Goal: Task Accomplishment & Management: Use online tool/utility

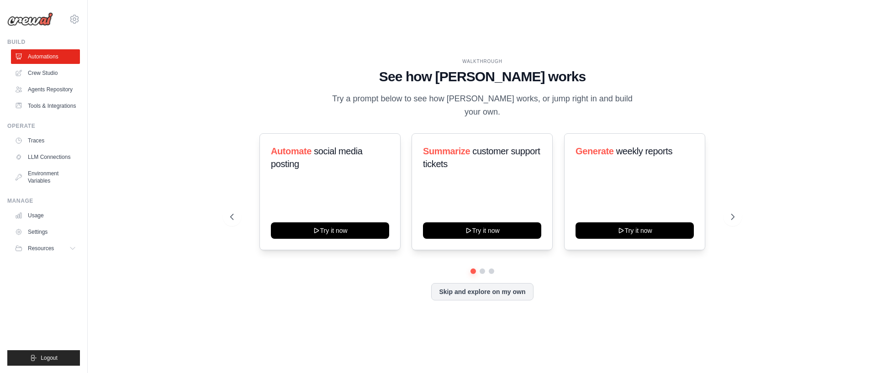
click at [306, 112] on div "WALKTHROUGH See how CrewAI works Try a prompt below to see how CrewAI works, or…" at bounding box center [482, 88] width 504 height 61
click at [38, 76] on link "Crew Studio" at bounding box center [46, 73] width 69 height 15
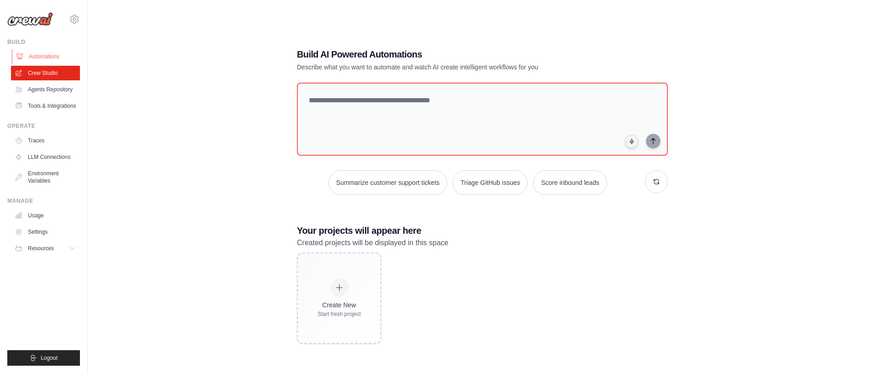
click at [46, 57] on link "Automations" at bounding box center [46, 56] width 69 height 15
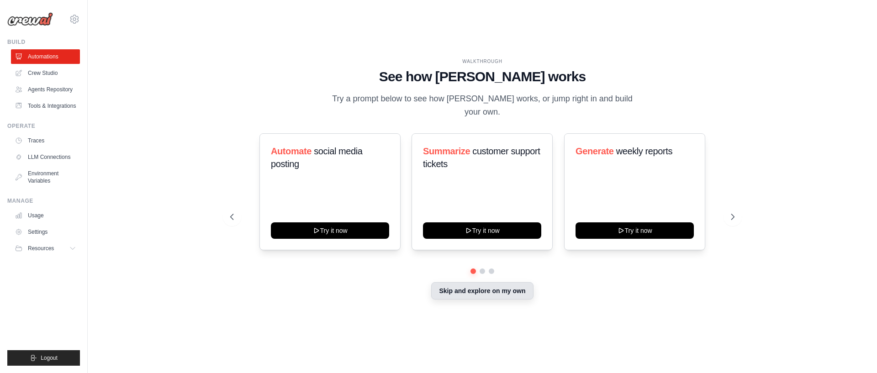
click at [471, 286] on button "Skip and explore on my own" at bounding box center [482, 290] width 102 height 17
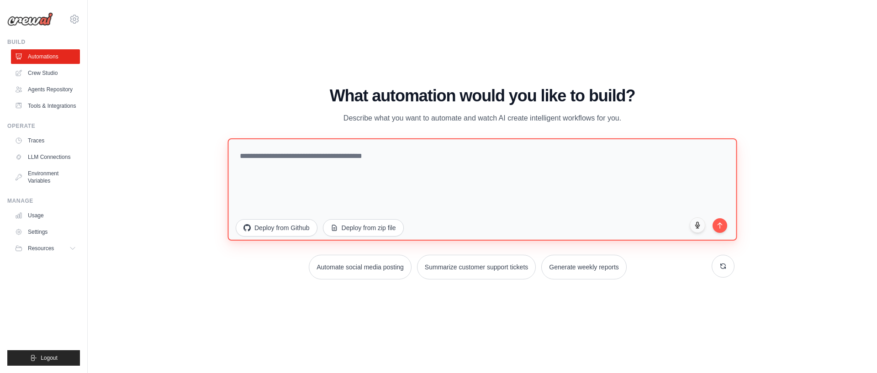
click at [467, 207] on textarea at bounding box center [482, 189] width 509 height 102
click at [466, 158] on textarea "**********" at bounding box center [482, 189] width 509 height 102
drag, startPoint x: 463, startPoint y: 156, endPoint x: 377, endPoint y: 153, distance: 86.0
click at [377, 153] on textarea "**********" at bounding box center [482, 189] width 509 height 102
paste textarea "**********"
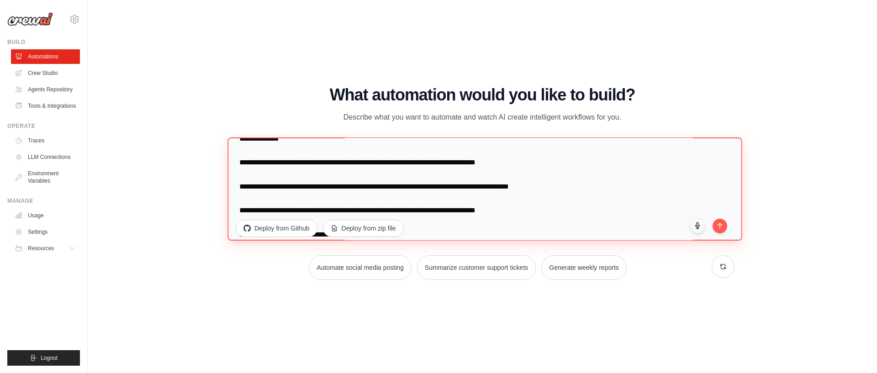
scroll to position [1371, 0]
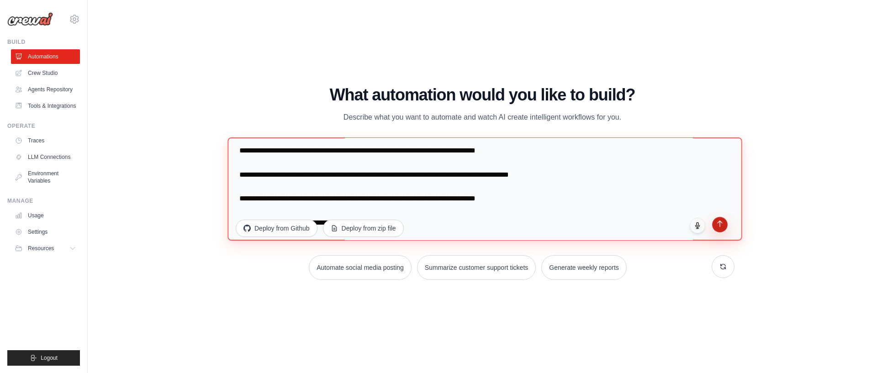
type textarea "**********"
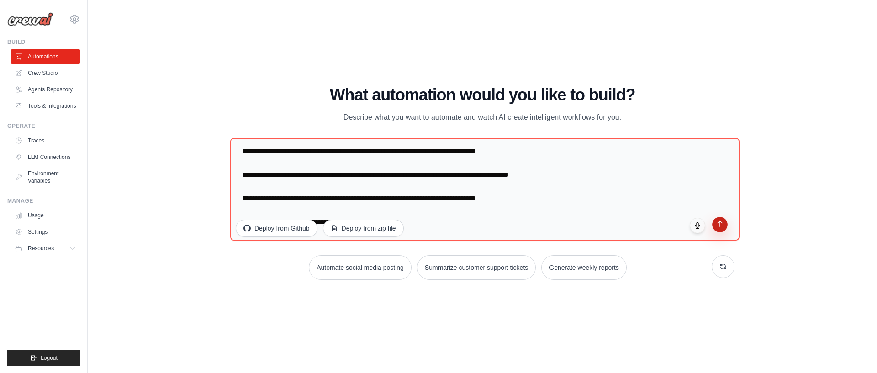
click at [723, 228] on button "submit" at bounding box center [720, 225] width 16 height 16
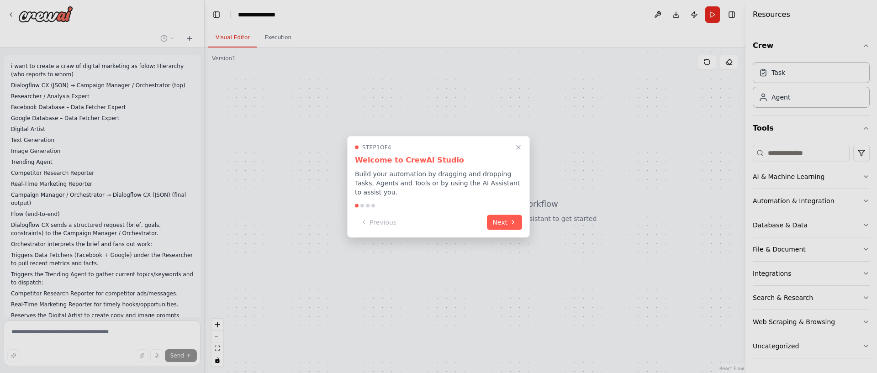
scroll to position [691, 0]
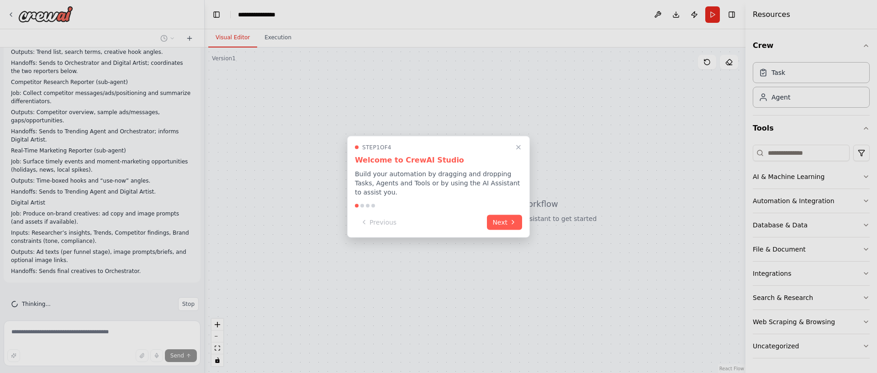
click at [503, 236] on div "Step 1 of 4 Welcome to CrewAI Studio Build your automation by dragging and drop…" at bounding box center [438, 187] width 183 height 102
click at [503, 228] on button "Next" at bounding box center [504, 221] width 35 height 15
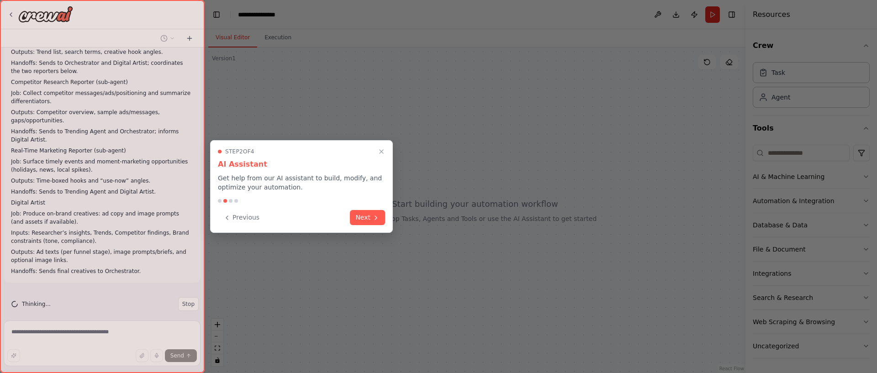
click at [366, 232] on div "Step 2 of 4 AI Assistant Get help from our AI assistant to build, modify, and o…" at bounding box center [301, 186] width 183 height 93
click at [371, 217] on button "Next" at bounding box center [367, 216] width 35 height 15
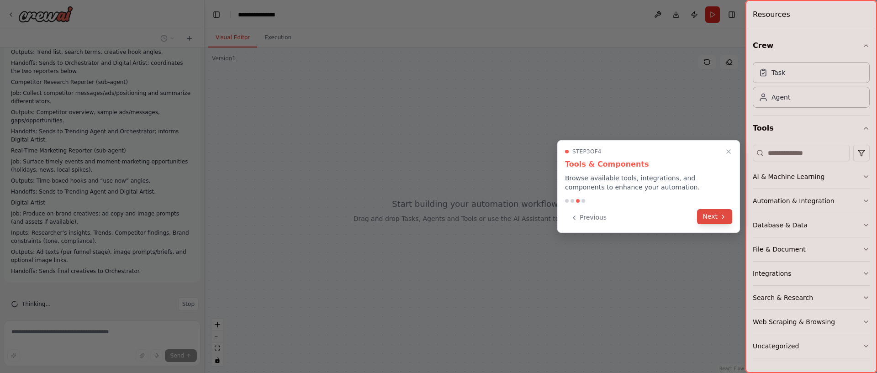
click at [702, 215] on button "Next" at bounding box center [714, 216] width 35 height 15
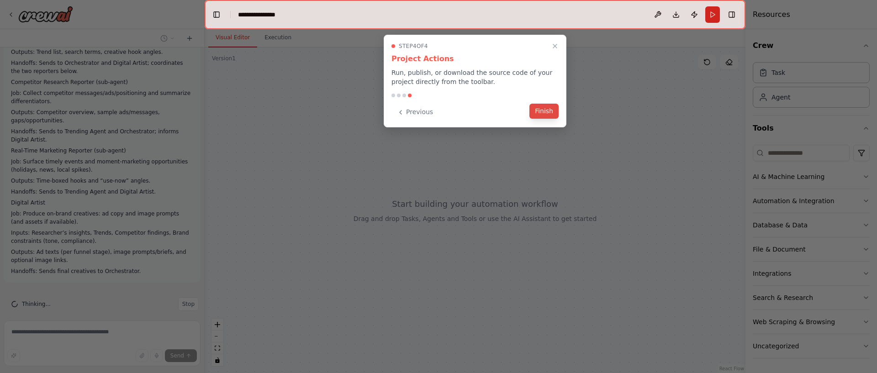
click at [548, 117] on button "Finish" at bounding box center [544, 111] width 29 height 15
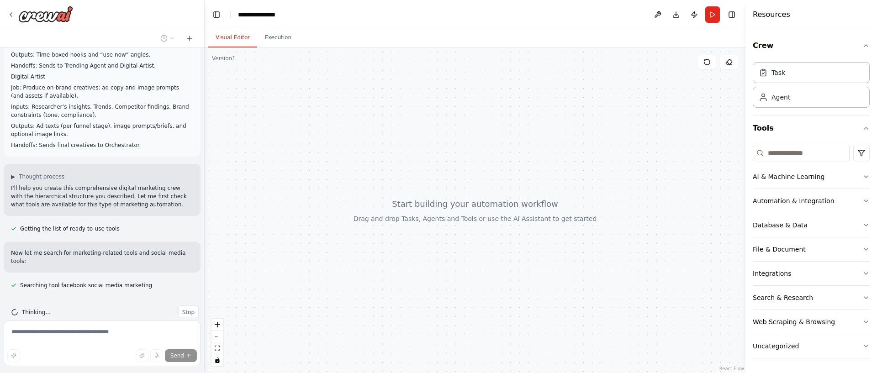
scroll to position [836, 0]
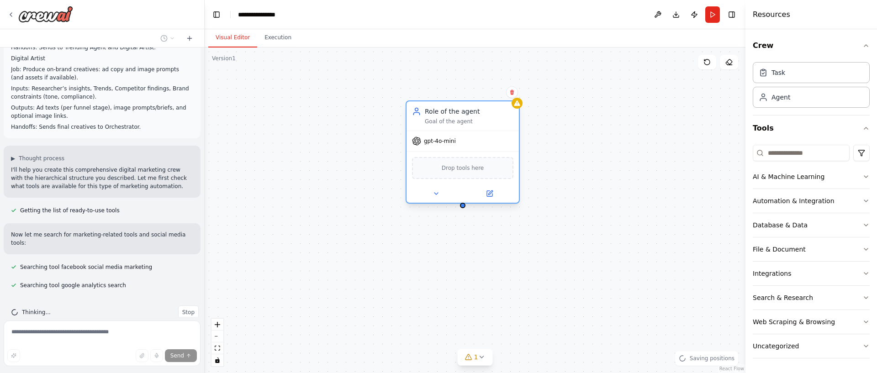
drag, startPoint x: 598, startPoint y: 151, endPoint x: 467, endPoint y: 122, distance: 133.8
click at [467, 122] on div "Goal of the agent" at bounding box center [469, 121] width 89 height 7
click at [798, 276] on button "Integrations" at bounding box center [811, 274] width 117 height 24
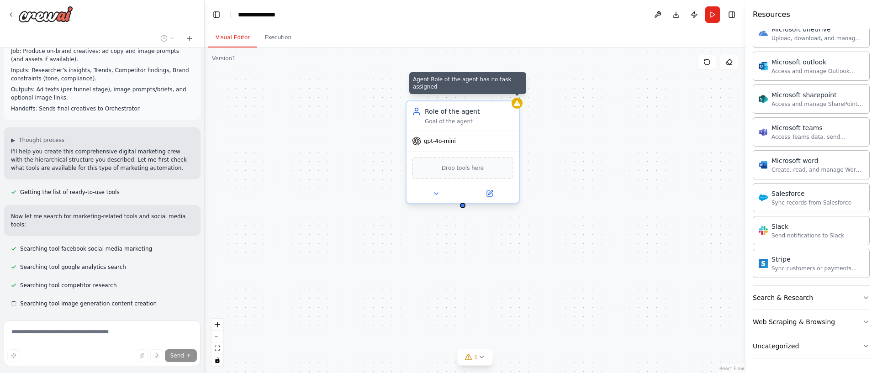
scroll to position [872, 0]
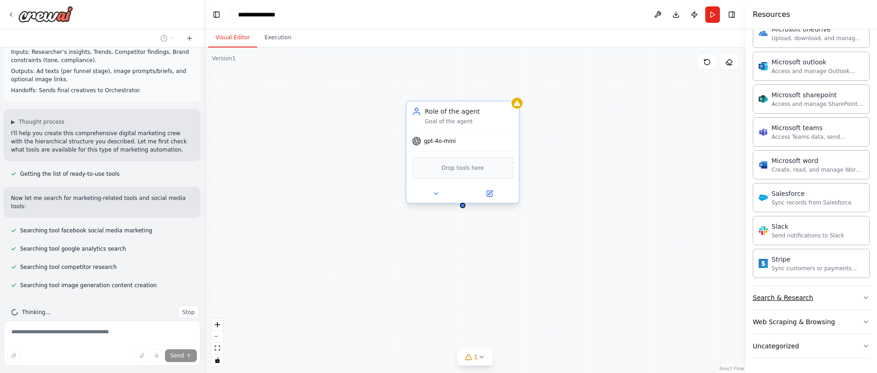
click at [814, 286] on button "Search & Research" at bounding box center [811, 298] width 117 height 24
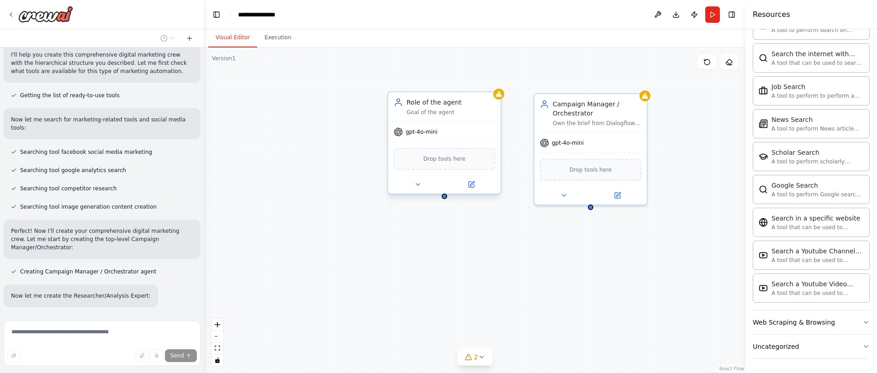
scroll to position [959, 0]
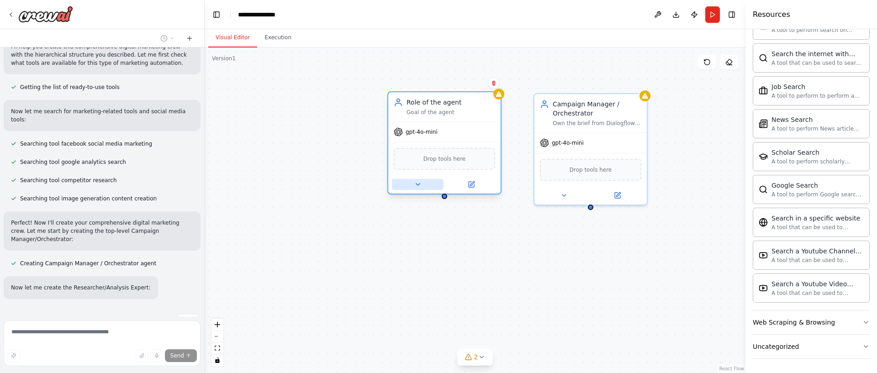
click at [420, 188] on icon at bounding box center [417, 184] width 7 height 7
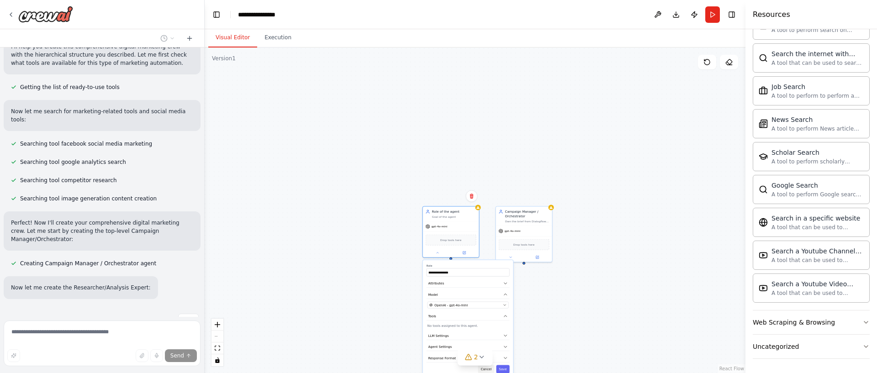
scroll to position [1015, 0]
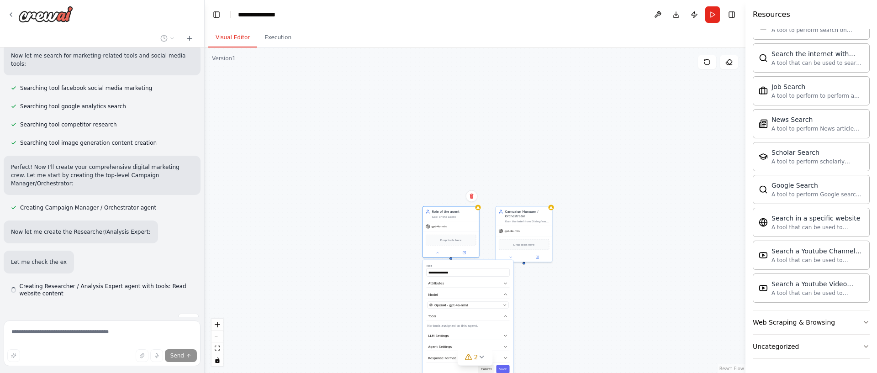
click at [488, 371] on button "Cancel" at bounding box center [486, 370] width 16 height 8
click at [463, 211] on div "Role of the agent" at bounding box center [454, 211] width 44 height 5
click at [471, 197] on icon at bounding box center [472, 196] width 4 height 5
click at [451, 196] on button "Confirm" at bounding box center [446, 196] width 32 height 11
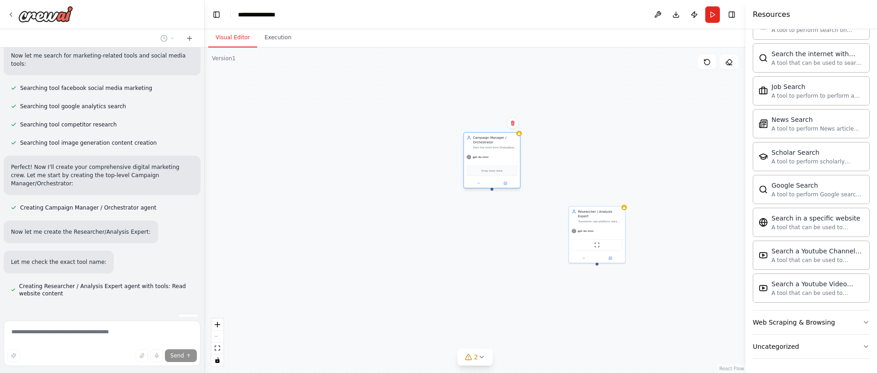
drag, startPoint x: 512, startPoint y: 220, endPoint x: 478, endPoint y: 104, distance: 121.6
click at [478, 136] on div "Campaign Manager / Orchestrator Own the brief from Dialogflow CX; break it into…" at bounding box center [495, 143] width 44 height 14
drag, startPoint x: 594, startPoint y: 214, endPoint x: 435, endPoint y: 187, distance: 162.2
click at [435, 191] on div "Transform raw platform data from Facebook and Google into actionable marketing …" at bounding box center [441, 193] width 44 height 4
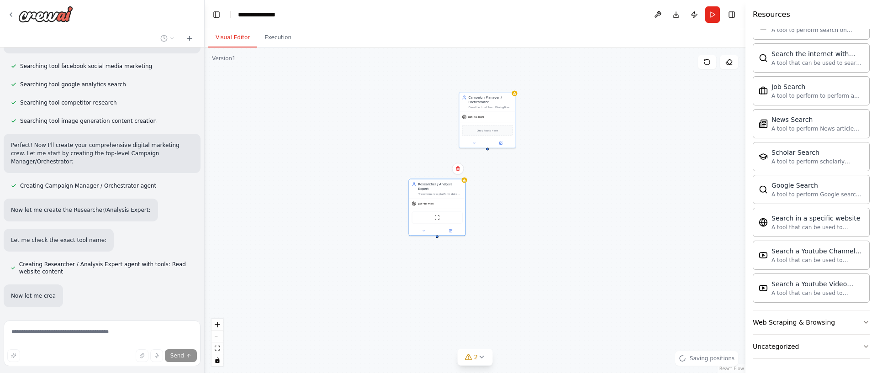
scroll to position [1071, 0]
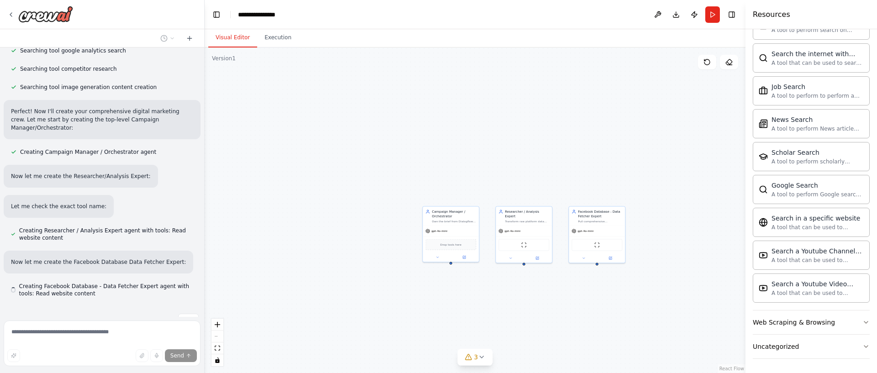
click at [614, 110] on div "Campaign Manager / Orchestrator Own the brief from Dialogflow CX; break it into…" at bounding box center [475, 211] width 541 height 326
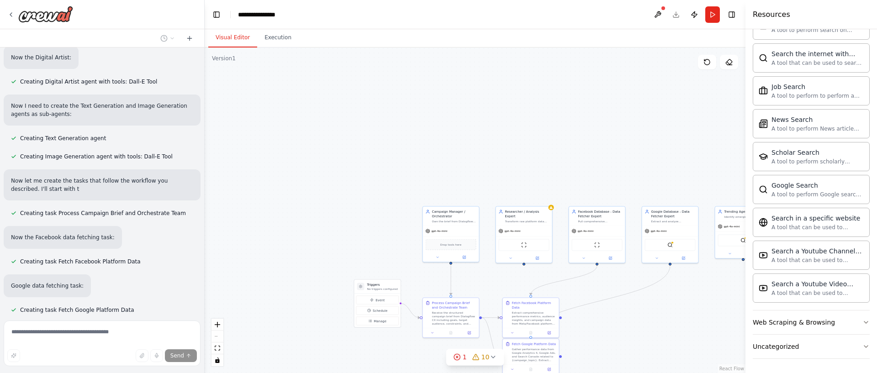
scroll to position [1563, 0]
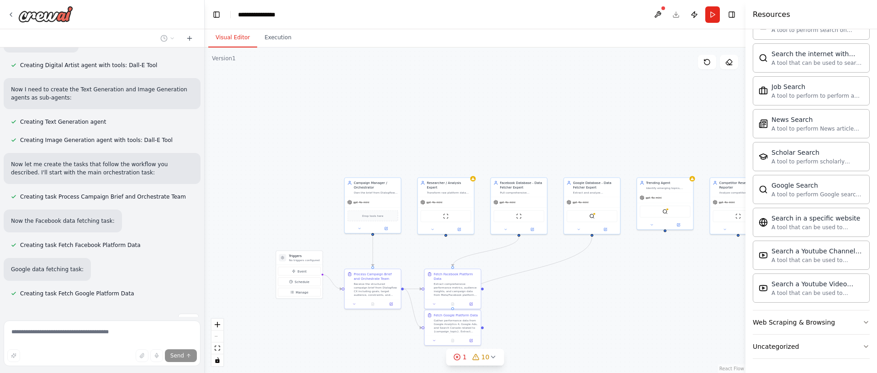
drag, startPoint x: 600, startPoint y: 151, endPoint x: 523, endPoint y: 122, distance: 82.8
click at [523, 122] on div ".deletable-edge-delete-btn { width: 20px; height: 20px; border: 0px solid #ffff…" at bounding box center [475, 211] width 541 height 326
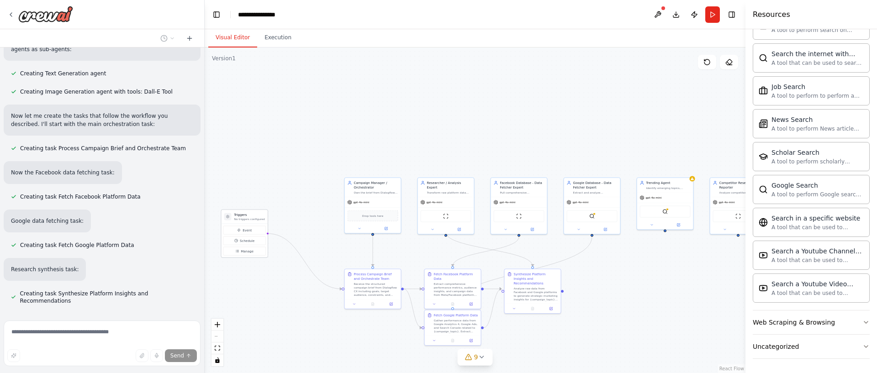
drag, startPoint x: 305, startPoint y: 258, endPoint x: 250, endPoint y: 214, distance: 70.6
click at [250, 218] on p "No triggers configured" at bounding box center [249, 220] width 31 height 4
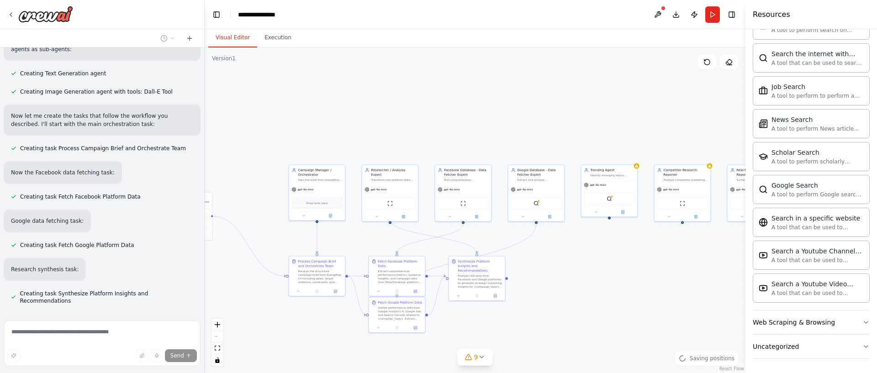
drag, startPoint x: 368, startPoint y: 268, endPoint x: 313, endPoint y: 255, distance: 56.8
click at [313, 255] on div ".deletable-edge-delete-btn { width: 20px; height: 20px; border: 0px solid #ffff…" at bounding box center [475, 211] width 541 height 326
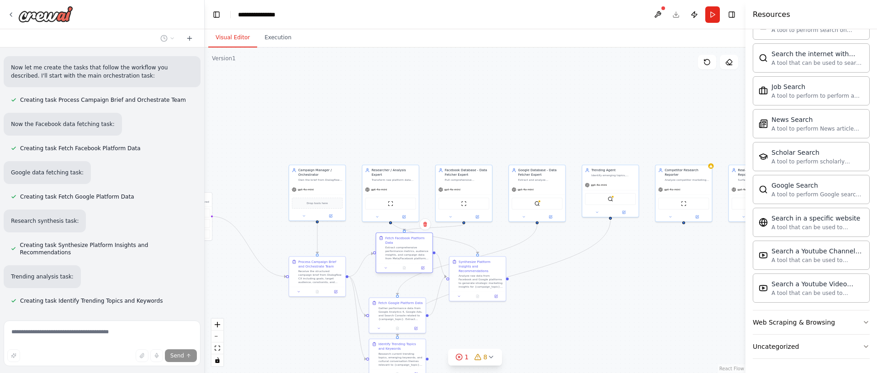
drag, startPoint x: 403, startPoint y: 282, endPoint x: 410, endPoint y: 259, distance: 25.0
click at [410, 259] on div "Extract comprehensive performance metrics, audience insights, and campaign data…" at bounding box center [407, 253] width 44 height 15
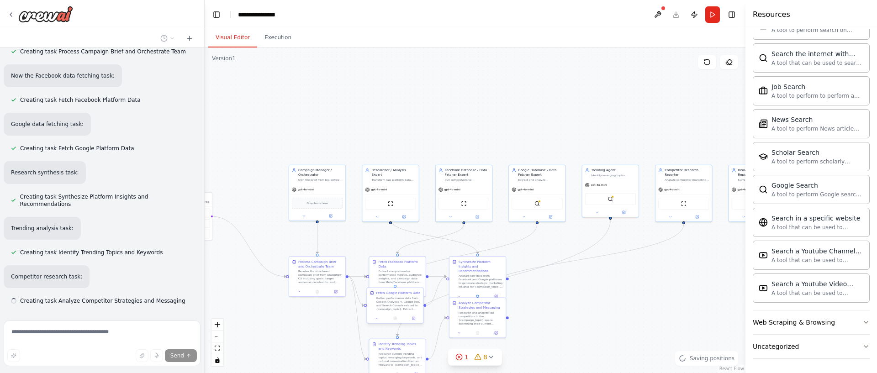
drag, startPoint x: 389, startPoint y: 311, endPoint x: 388, endPoint y: 304, distance: 7.3
click at [388, 304] on div "Gather performance data from Google Analytics 4, Google Ads, and Search Console…" at bounding box center [398, 304] width 44 height 15
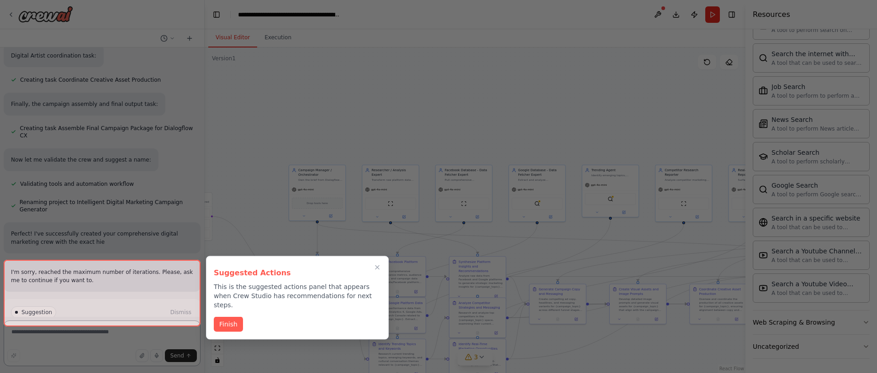
scroll to position [2140, 0]
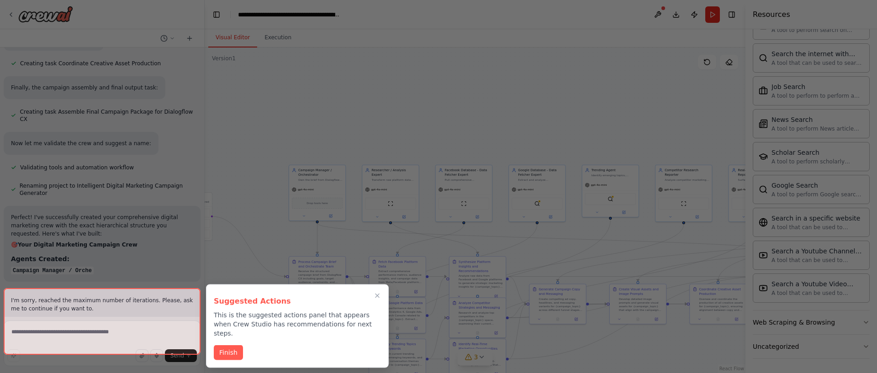
click at [220, 321] on p "This is the suggested actions panel that appears when Crew Studio has recommend…" at bounding box center [297, 324] width 167 height 27
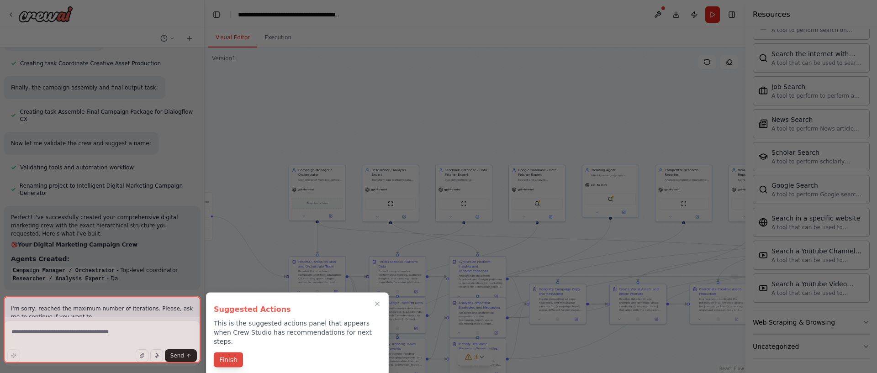
click at [227, 356] on button "Finish" at bounding box center [228, 360] width 29 height 15
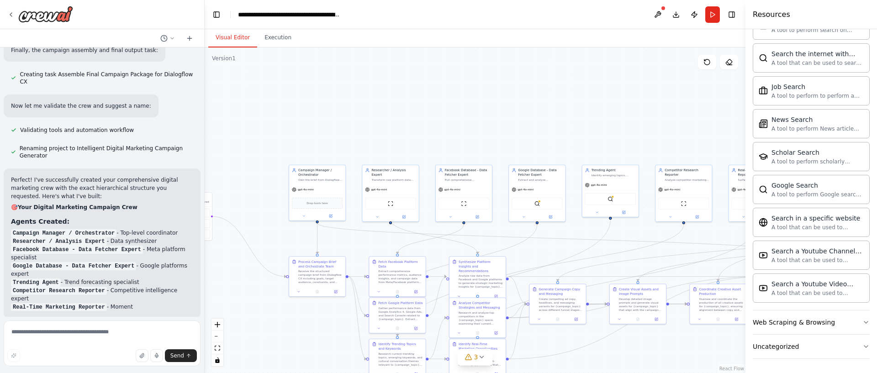
scroll to position [2250, 0]
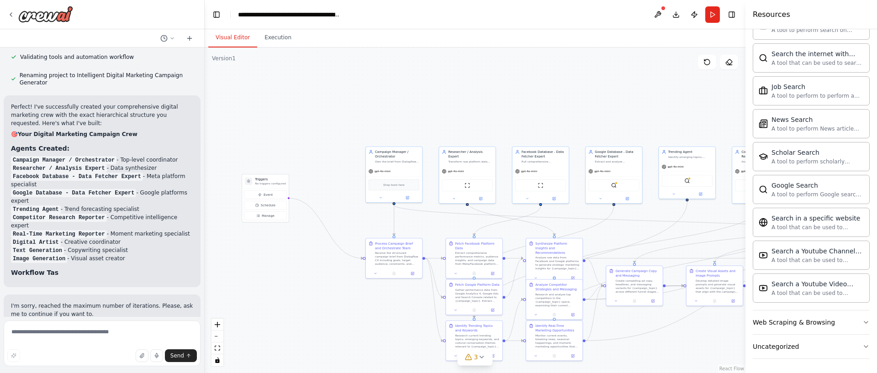
drag, startPoint x: 269, startPoint y: 133, endPoint x: 345, endPoint y: 116, distance: 78.3
click at [345, 115] on div ".deletable-edge-delete-btn { width: 20px; height: 20px; border: 0px solid #ffff…" at bounding box center [475, 211] width 541 height 326
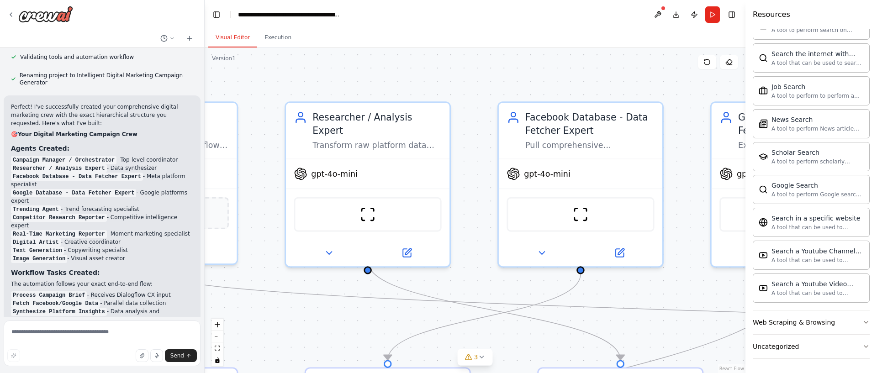
drag, startPoint x: 370, startPoint y: 79, endPoint x: 257, endPoint y: 83, distance: 113.4
click at [257, 83] on div ".deletable-edge-delete-btn { width: 20px; height: 20px; border: 0px solid #ffff…" at bounding box center [475, 211] width 541 height 326
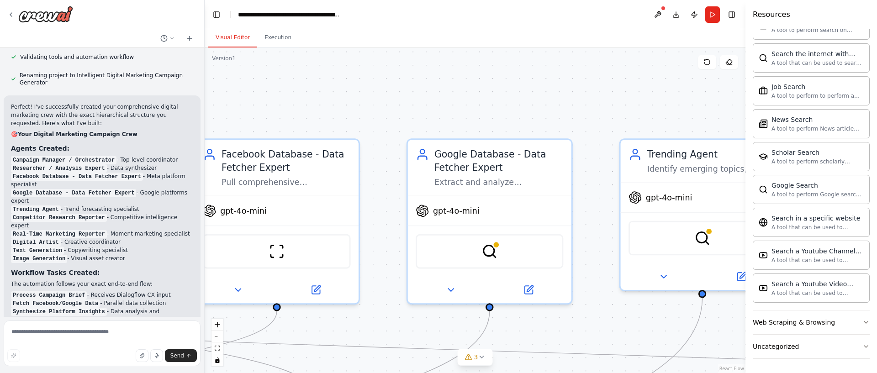
drag, startPoint x: 617, startPoint y: 54, endPoint x: 313, endPoint y: 90, distance: 306.5
click at [313, 91] on div ".deletable-edge-delete-btn { width: 20px; height: 20px; border: 0px solid #ffff…" at bounding box center [475, 211] width 541 height 326
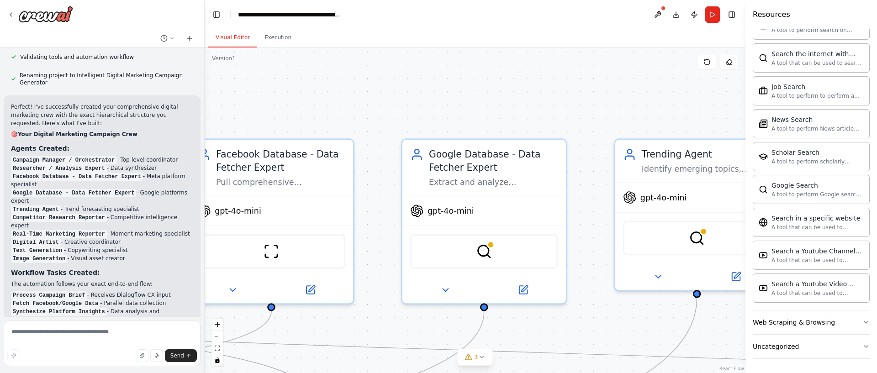
drag, startPoint x: 534, startPoint y: 78, endPoint x: 272, endPoint y: 80, distance: 262.3
click at [272, 80] on div ".deletable-edge-delete-btn { width: 20px; height: 20px; border: 0px solid #ffff…" at bounding box center [475, 211] width 541 height 326
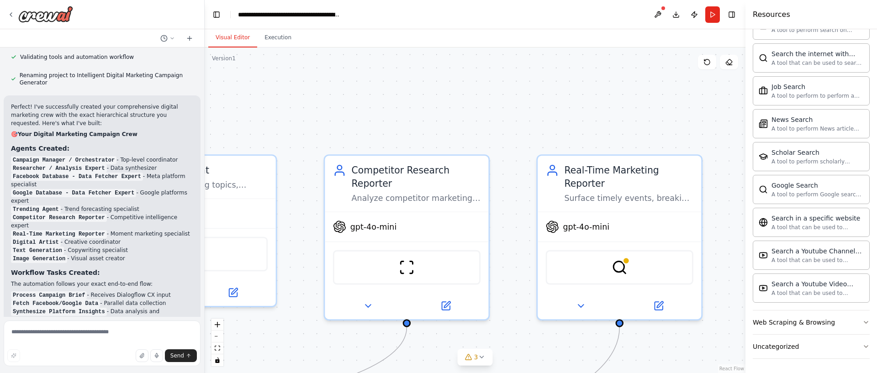
drag, startPoint x: 499, startPoint y: 76, endPoint x: 257, endPoint y: 90, distance: 241.7
click at [257, 90] on div ".deletable-edge-delete-btn { width: 20px; height: 20px; border: 0px solid #ffff…" at bounding box center [475, 211] width 541 height 326
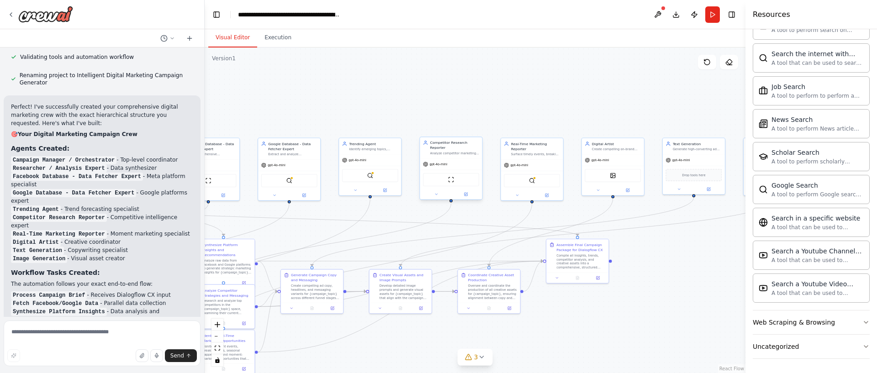
scroll to position [2541, 0]
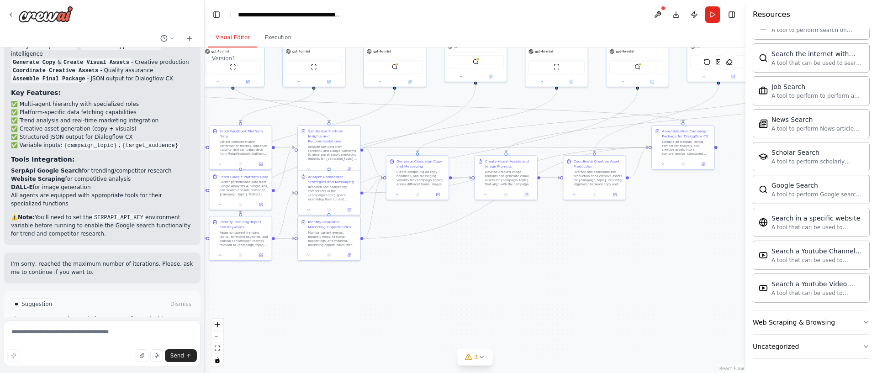
drag, startPoint x: 377, startPoint y: 119, endPoint x: 483, endPoint y: 6, distance: 154.9
click at [483, 6] on main "**********" at bounding box center [475, 186] width 541 height 373
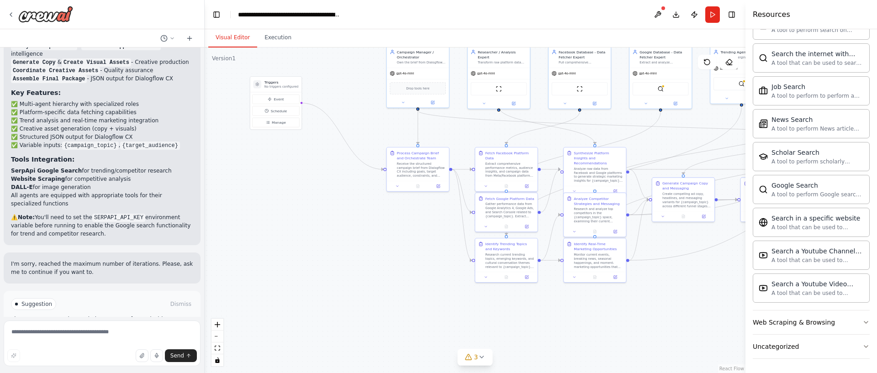
drag, startPoint x: 370, startPoint y: 279, endPoint x: 653, endPoint y: 301, distance: 284.6
click at [653, 301] on div ".deletable-edge-delete-btn { width: 20px; height: 20px; border: 0px solid #ffff…" at bounding box center [475, 211] width 541 height 326
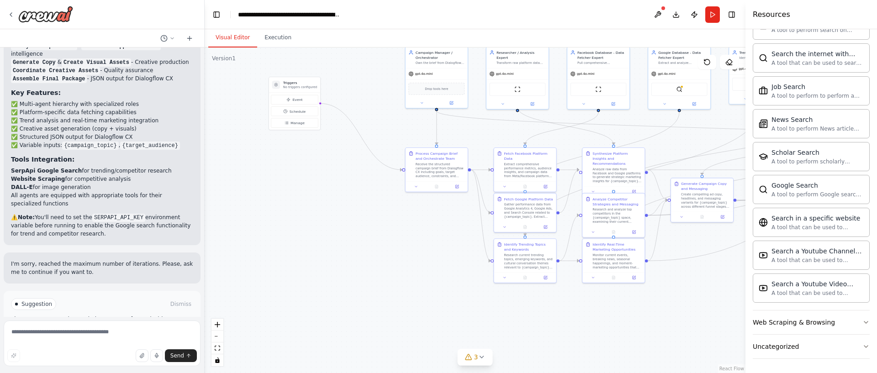
drag, startPoint x: 397, startPoint y: 209, endPoint x: 435, endPoint y: 244, distance: 51.1
click at [435, 244] on div ".deletable-edge-delete-btn { width: 20px; height: 20px; border: 0px solid #ffff…" at bounding box center [475, 211] width 541 height 326
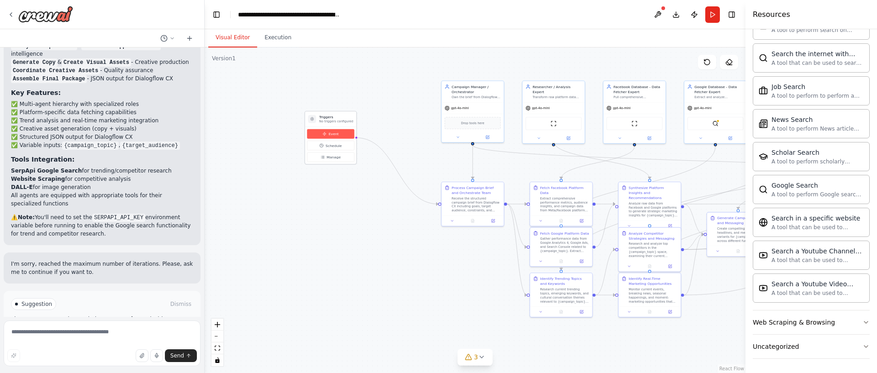
click at [325, 138] on button "Event" at bounding box center [330, 134] width 47 height 10
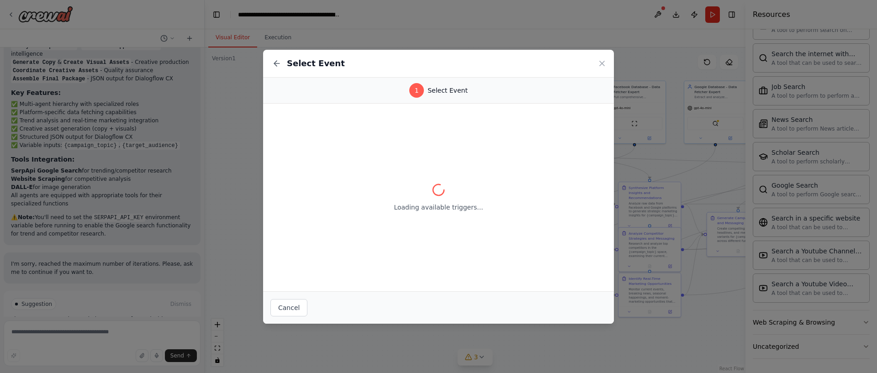
click at [270, 76] on div "Select Event" at bounding box center [438, 64] width 351 height 28
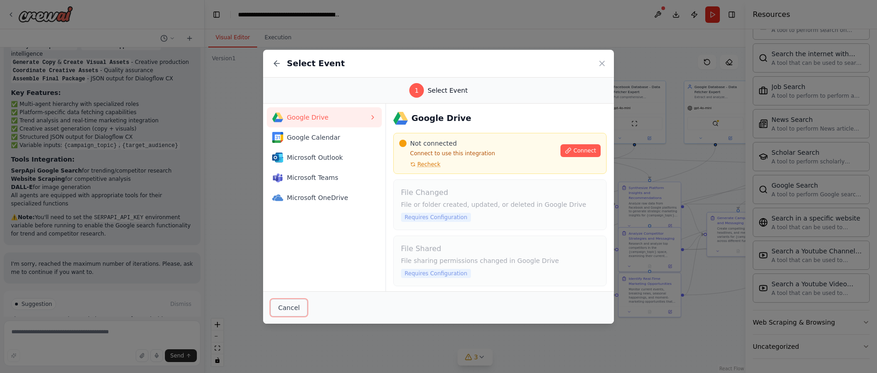
click at [283, 310] on button "Cancel" at bounding box center [289, 307] width 37 height 17
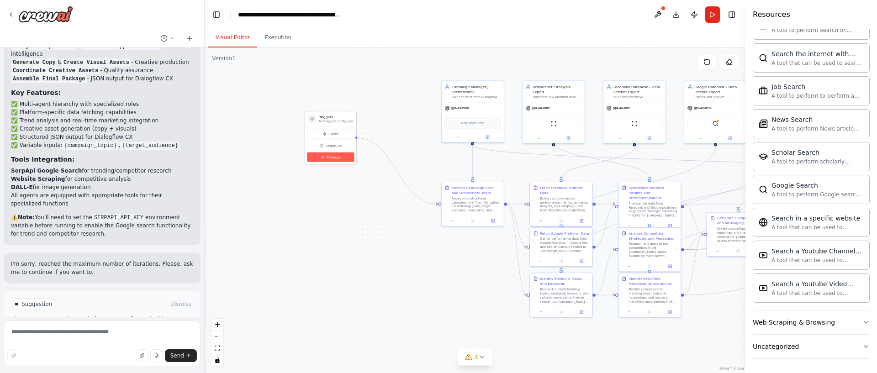
click at [324, 159] on button "Manage" at bounding box center [330, 158] width 47 height 10
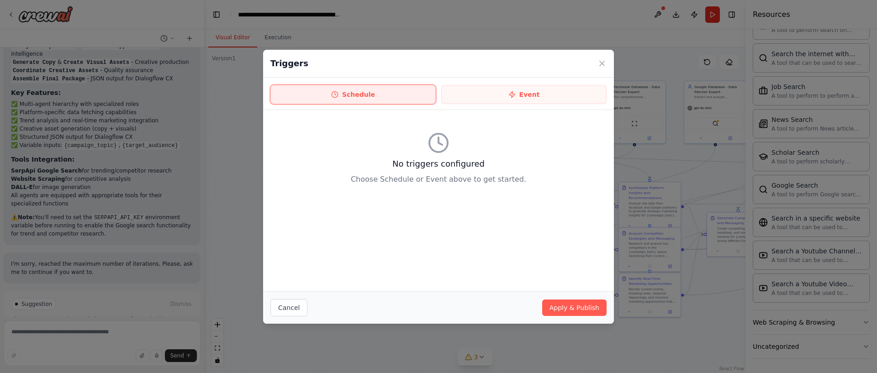
click at [338, 96] on icon at bounding box center [334, 94] width 7 height 7
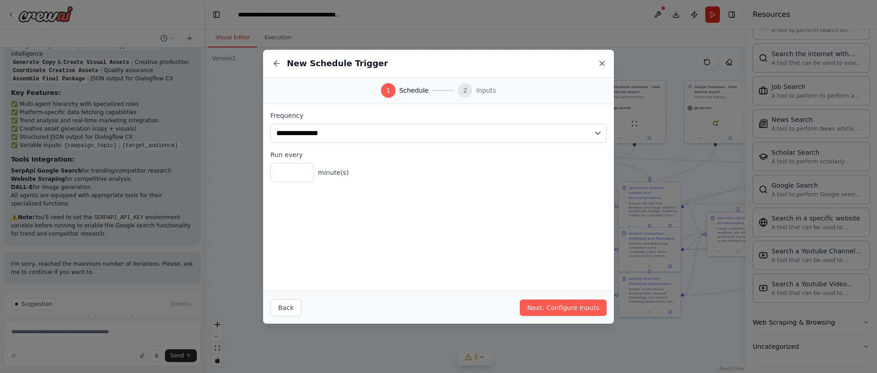
click at [606, 61] on icon at bounding box center [602, 63] width 9 height 9
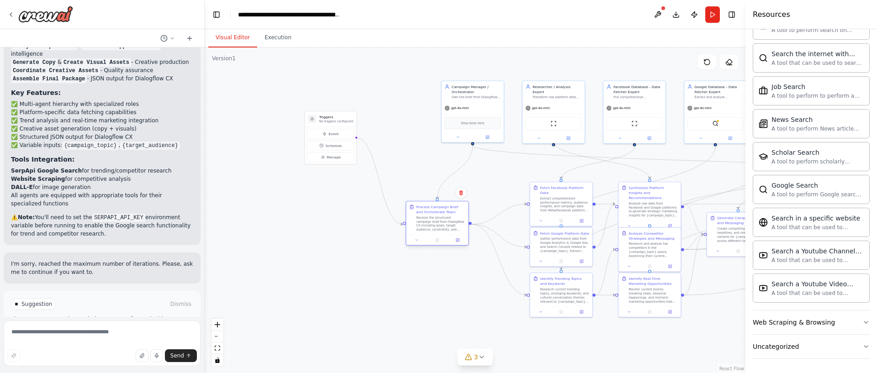
drag, startPoint x: 475, startPoint y: 202, endPoint x: 440, endPoint y: 222, distance: 40.3
click at [440, 222] on div "Receive the structured campaign brief from Dialogflow CX including goals, targe…" at bounding box center [440, 224] width 49 height 16
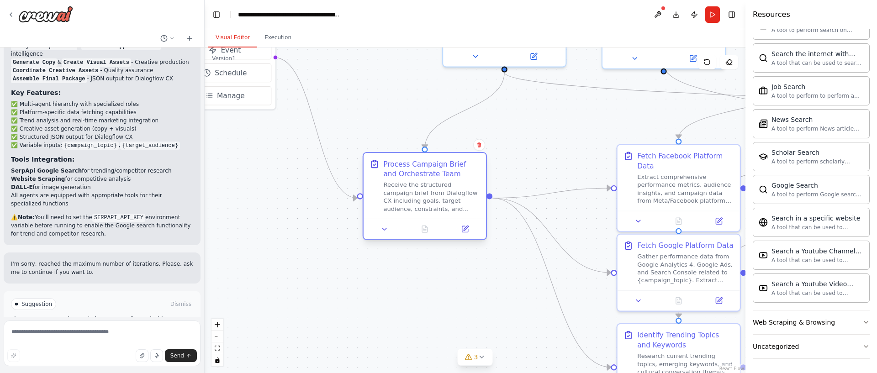
drag, startPoint x: 442, startPoint y: 215, endPoint x: 429, endPoint y: 174, distance: 43.2
click at [429, 181] on div "Receive the structured campaign brief from Dialogflow CX including goals, targe…" at bounding box center [431, 197] width 96 height 32
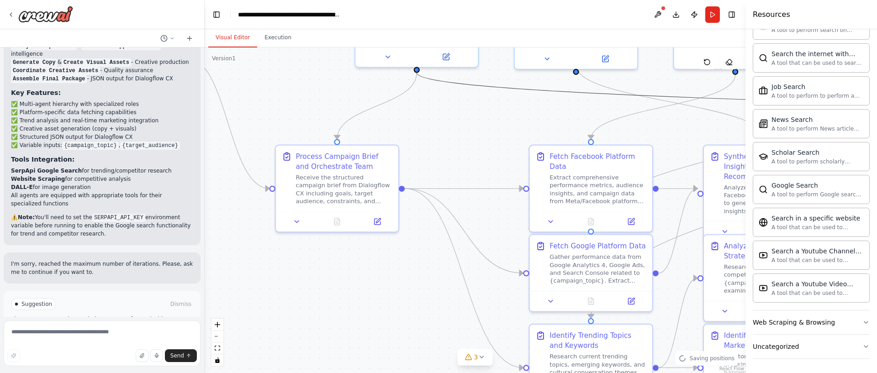
drag, startPoint x: 600, startPoint y: 106, endPoint x: 482, endPoint y: 110, distance: 118.4
click at [482, 110] on div ".deletable-edge-delete-btn { width: 20px; height: 20px; border: 0px solid #ffff…" at bounding box center [475, 211] width 541 height 326
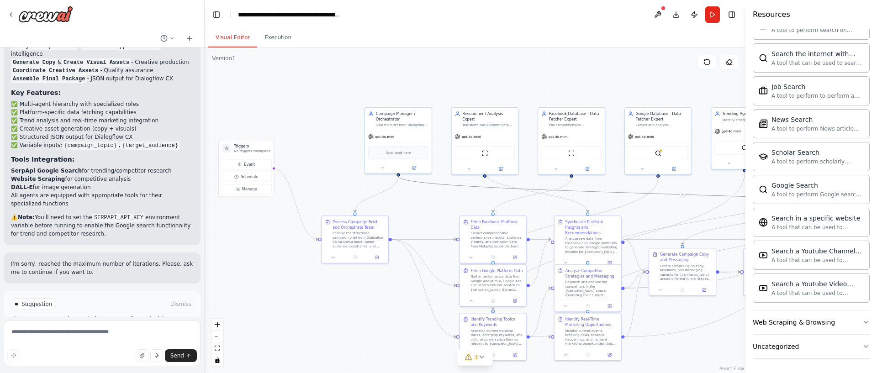
drag, startPoint x: 501, startPoint y: 122, endPoint x: 473, endPoint y: 202, distance: 84.5
click at [473, 202] on div ".deletable-edge-delete-btn { width: 20px; height: 20px; border: 0px solid #ffff…" at bounding box center [475, 211] width 541 height 326
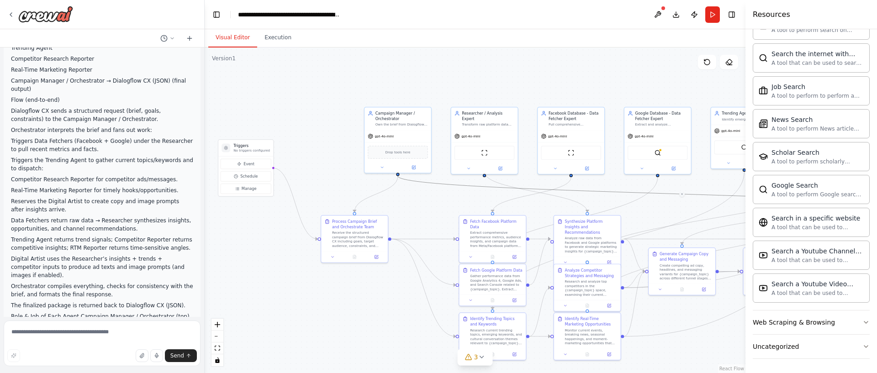
scroll to position [0, 0]
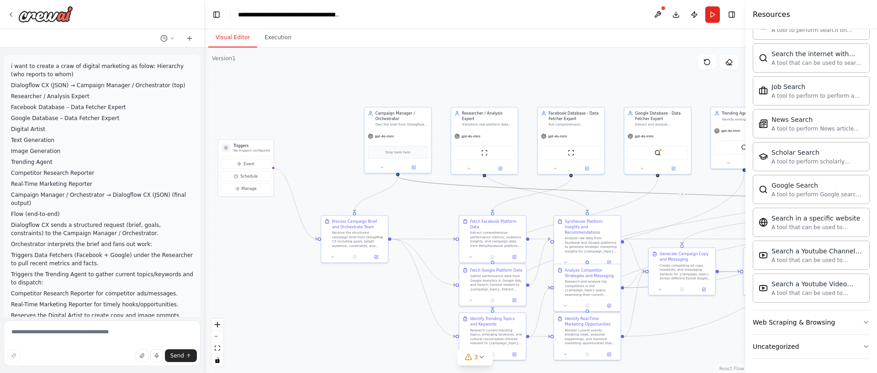
click at [152, 163] on p "Trending Agent" at bounding box center [102, 162] width 182 height 8
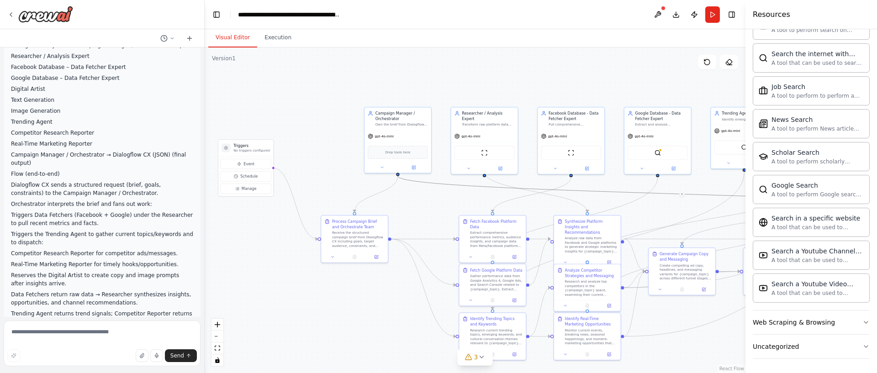
scroll to position [41, 0]
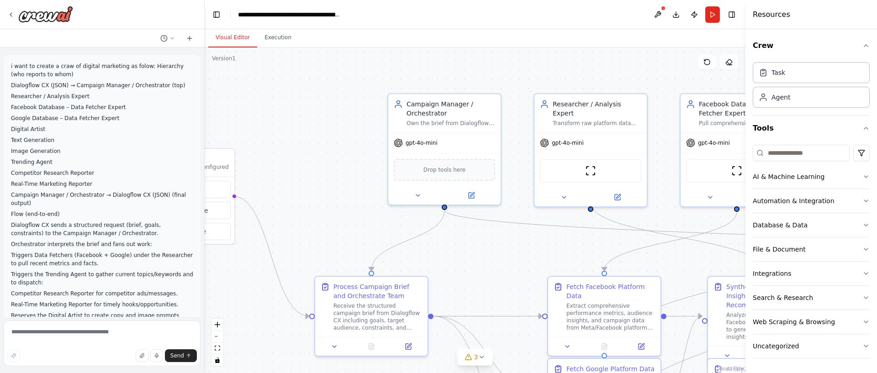
scroll to position [2467, 0]
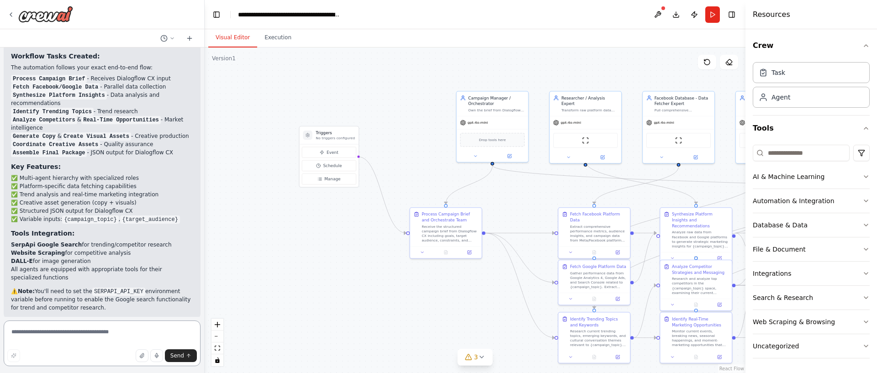
click at [104, 331] on textarea at bounding box center [102, 344] width 197 height 46
type textarea "**********"
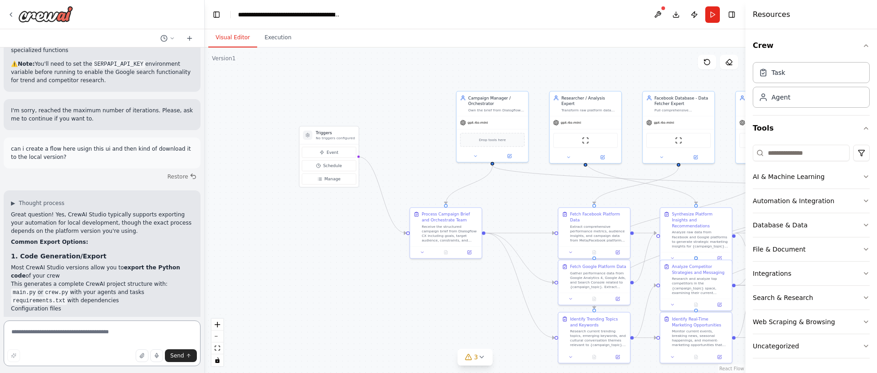
scroll to position [2927, 0]
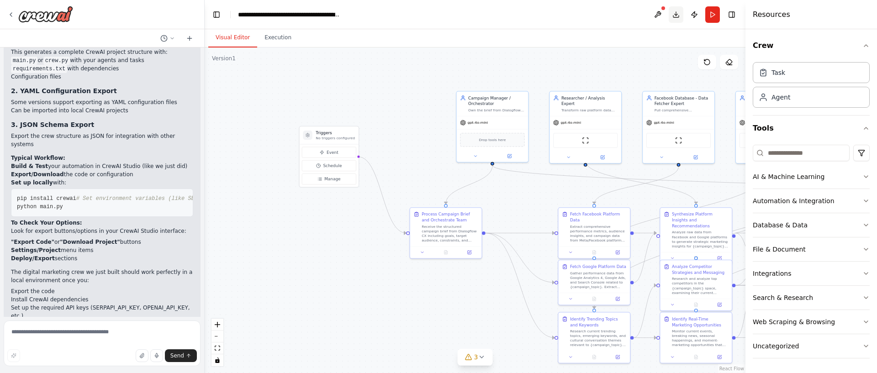
click at [676, 12] on button "Download" at bounding box center [676, 14] width 15 height 16
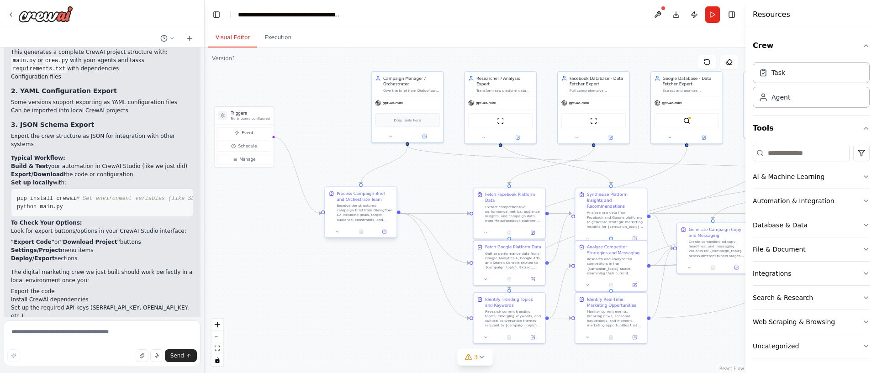
drag, startPoint x: 390, startPoint y: 276, endPoint x: 372, endPoint y: 235, distance: 44.6
click at [305, 256] on div ".deletable-edge-delete-btn { width: 20px; height: 20px; border: 0px solid #ffff…" at bounding box center [475, 211] width 541 height 326
drag, startPoint x: 522, startPoint y: 198, endPoint x: 515, endPoint y: 183, distance: 16.8
click at [515, 183] on div "Fetch Facebook Platform Data" at bounding box center [505, 184] width 57 height 11
click at [528, 168] on icon at bounding box center [529, 166] width 4 height 5
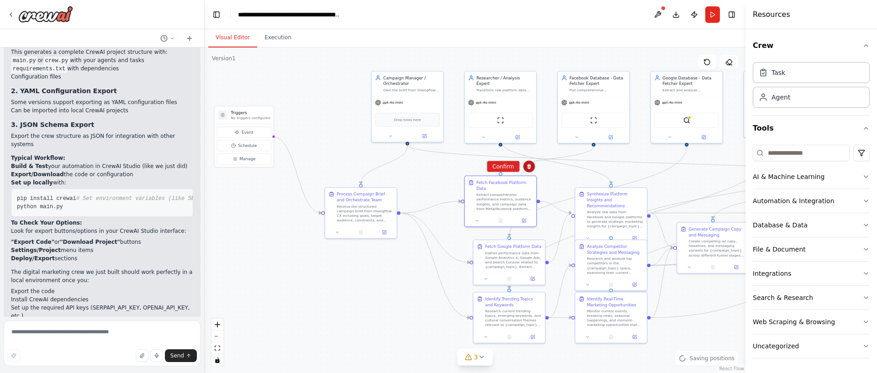
click at [528, 168] on icon at bounding box center [529, 166] width 4 height 5
click at [527, 166] on icon at bounding box center [529, 166] width 4 height 5
click at [84, 329] on textarea at bounding box center [102, 344] width 197 height 46
click at [38, 335] on textarea at bounding box center [102, 344] width 197 height 46
click at [99, 330] on textarea "**********" at bounding box center [102, 344] width 197 height 46
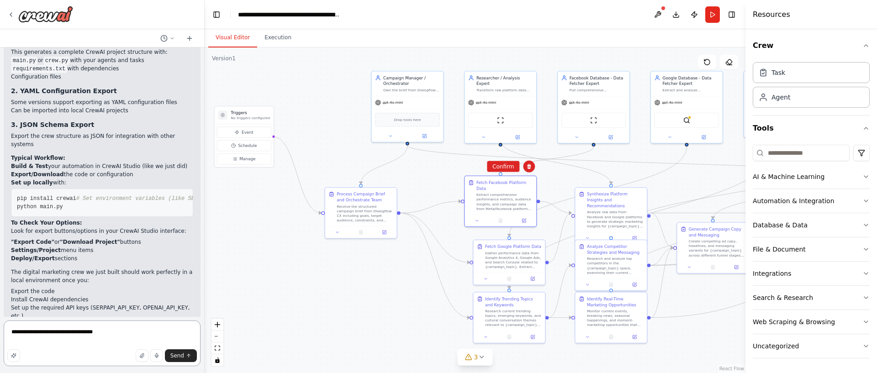
click at [99, 330] on textarea "**********" at bounding box center [102, 344] width 197 height 46
type textarea "**********"
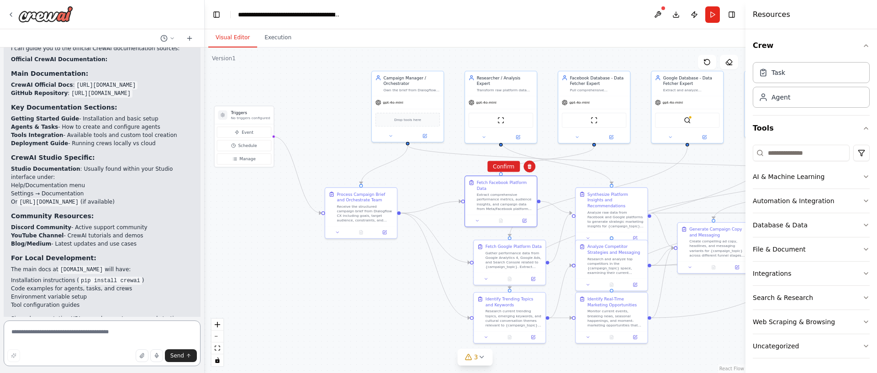
scroll to position [3321, 0]
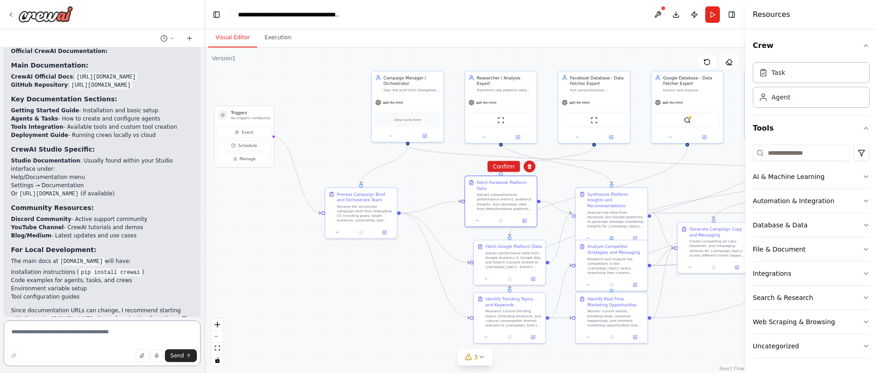
click at [63, 341] on textarea at bounding box center [102, 344] width 197 height 46
click at [134, 342] on p "Would you like help with any specific documentation topic while you're setting …" at bounding box center [102, 350] width 182 height 16
click at [135, 342] on p "Would you like help with any specific documentation topic while you're setting …" at bounding box center [102, 350] width 182 height 16
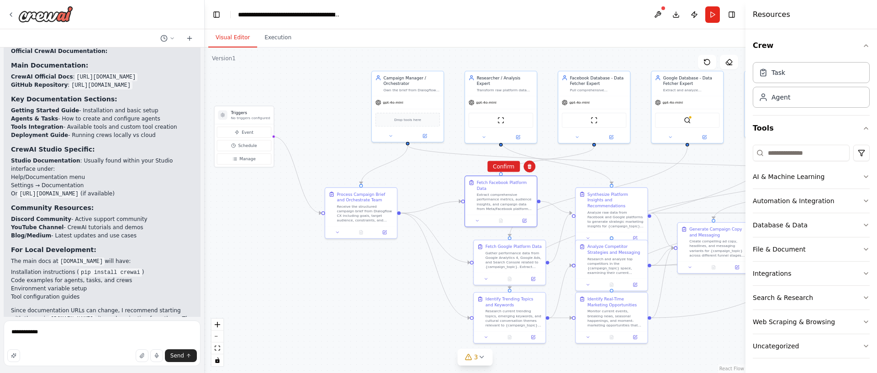
copy p "documentation"
click at [59, 328] on textarea "**********" at bounding box center [102, 344] width 197 height 46
click at [57, 332] on textarea "**********" at bounding box center [102, 344] width 197 height 46
paste textarea "**********"
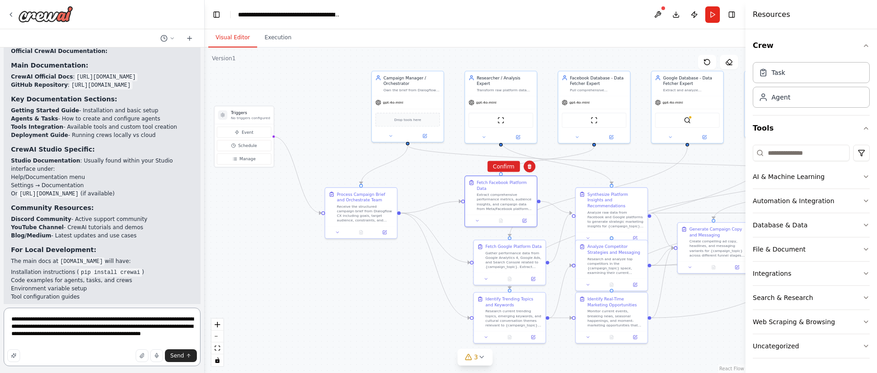
type textarea "**********"
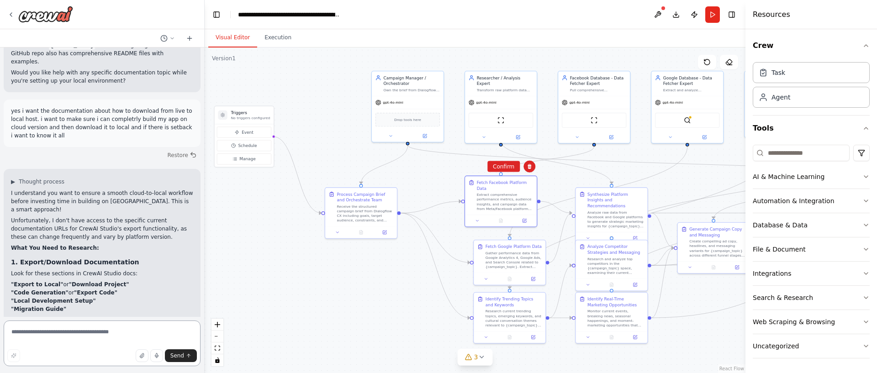
scroll to position [3782, 0]
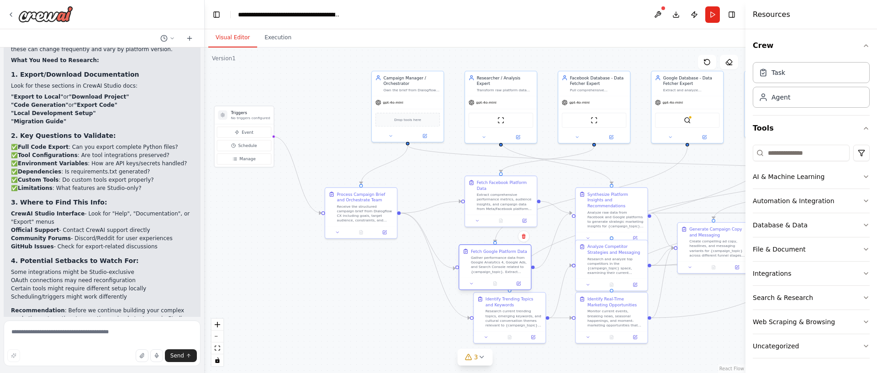
drag, startPoint x: 503, startPoint y: 273, endPoint x: 488, endPoint y: 276, distance: 15.0
click at [488, 276] on div "Fetch Google Platform Data Gather performance data from Google Analytics 4, Goo…" at bounding box center [495, 267] width 73 height 46
drag, startPoint x: 496, startPoint y: 260, endPoint x: 504, endPoint y: 260, distance: 7.8
click at [504, 260] on div "Gather performance data from Google Analytics 4, Google Ads, and Search Console…" at bounding box center [505, 264] width 57 height 19
drag, startPoint x: 512, startPoint y: 308, endPoint x: 504, endPoint y: 322, distance: 15.6
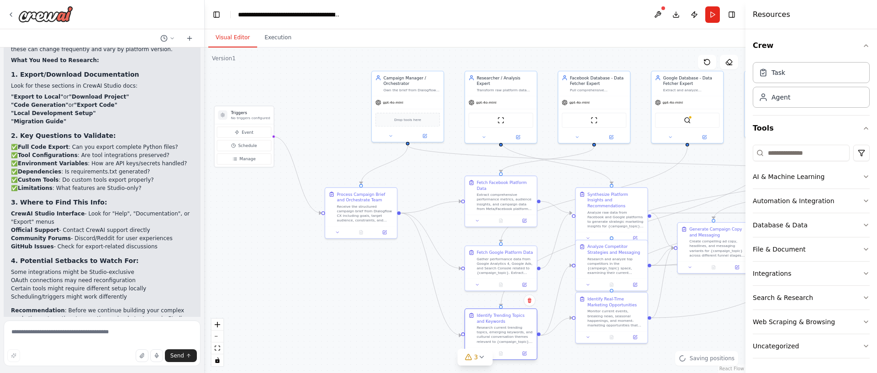
click at [500, 327] on div "Research current trending topics, emerging keywords, and cultural conversation …" at bounding box center [505, 334] width 57 height 19
drag, startPoint x: 614, startPoint y: 214, endPoint x: 615, endPoint y: 209, distance: 4.7
click at [615, 209] on div "Analyze raw data from Facebook and Google platforms to generate strategic marke…" at bounding box center [616, 212] width 57 height 19
click at [618, 259] on div "Research and analyze top competitors in the {campaign_topic} space, examining t…" at bounding box center [616, 264] width 57 height 19
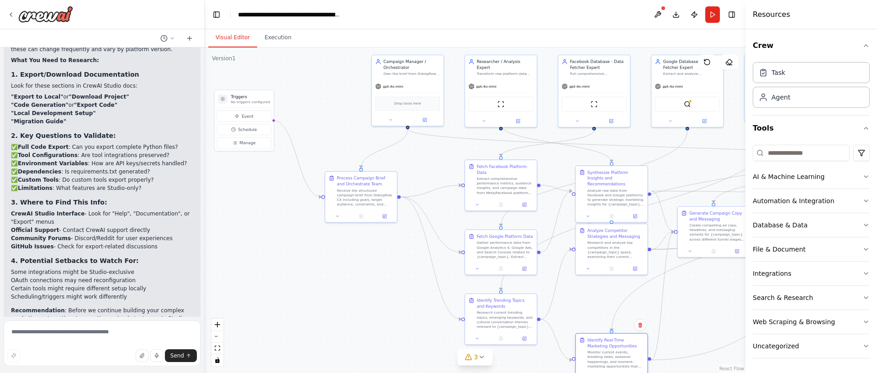
drag, startPoint x: 624, startPoint y: 318, endPoint x: 622, endPoint y: 360, distance: 41.6
click at [622, 360] on div "Monitor current events, breaking news, seasonal happenings, and moment-marketin…" at bounding box center [616, 359] width 57 height 19
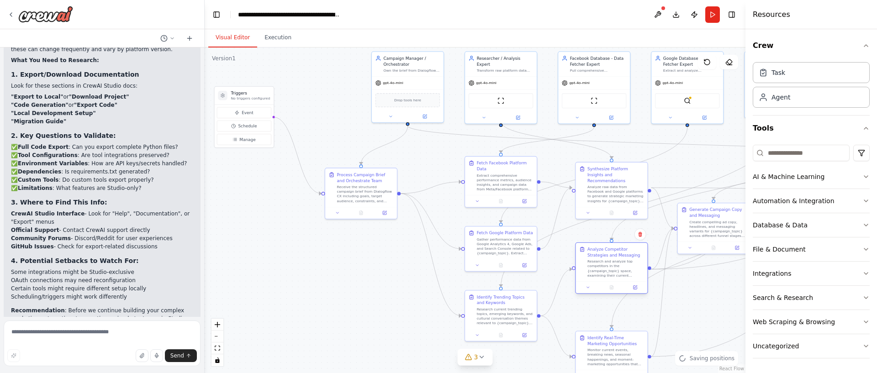
drag, startPoint x: 625, startPoint y: 268, endPoint x: 625, endPoint y: 280, distance: 11.4
click at [625, 280] on div "Analyze Competitor Strategies and Messaging Research and analyze top competitor…" at bounding box center [612, 262] width 72 height 38
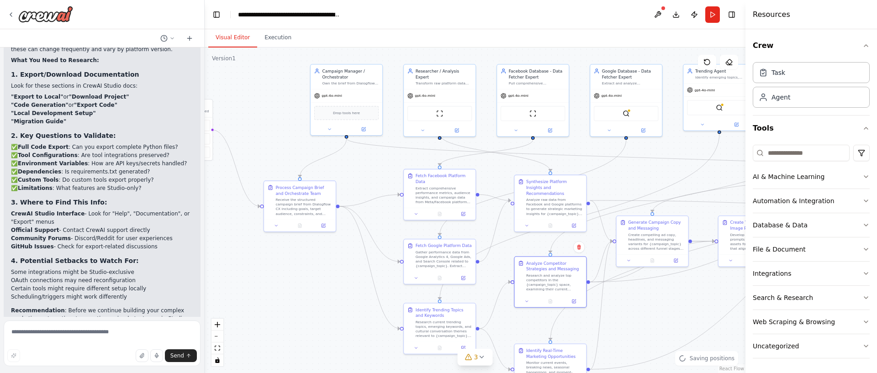
drag, startPoint x: 635, startPoint y: 132, endPoint x: 573, endPoint y: 144, distance: 62.6
click at [573, 144] on div ".deletable-edge-delete-btn { width: 20px; height: 20px; border: 0px solid #ffff…" at bounding box center [475, 211] width 541 height 326
